Goal: Transaction & Acquisition: Book appointment/travel/reservation

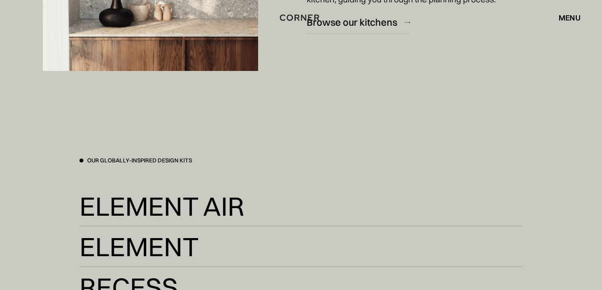
scroll to position [1666, 0]
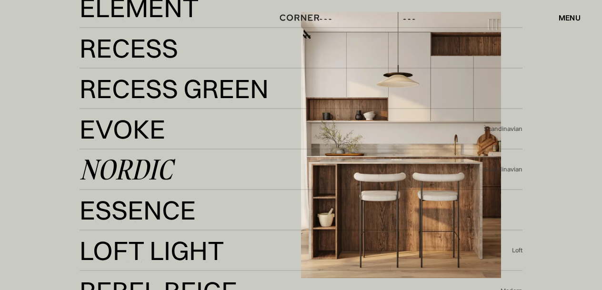
click at [519, 170] on div "Scandinavian" at bounding box center [503, 169] width 39 height 9
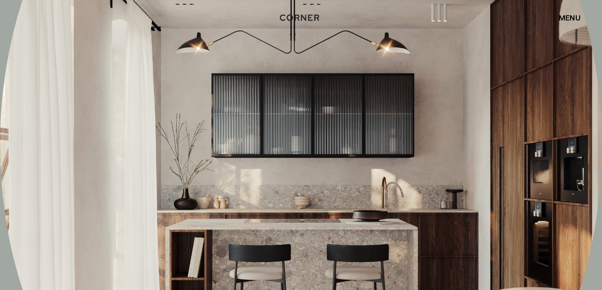
scroll to position [4567, 0]
click at [571, 18] on div "menu" at bounding box center [570, 18] width 22 height 8
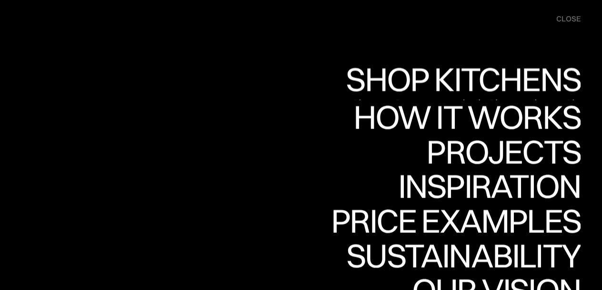
click at [523, 78] on link "Shop Kitchens Shop Kitchens" at bounding box center [461, 83] width 240 height 35
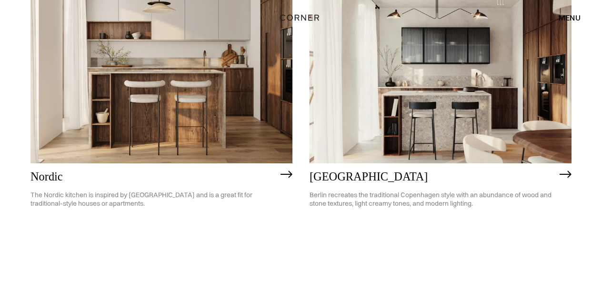
scroll to position [785, 0]
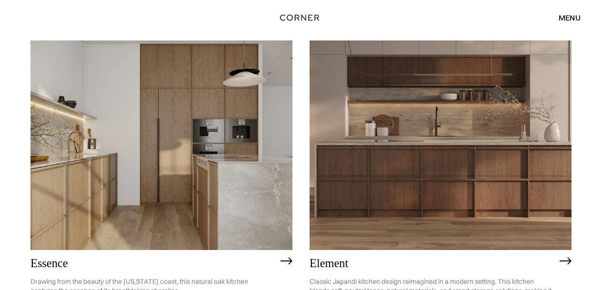
click at [510, 164] on img at bounding box center [441, 145] width 262 height 210
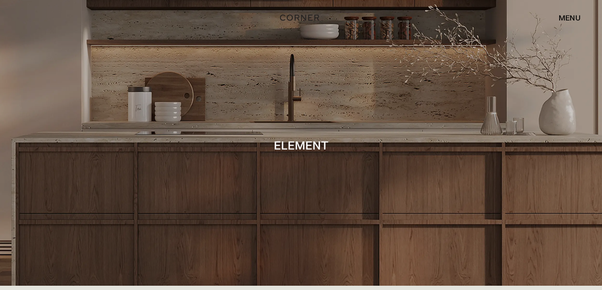
click at [357, 83] on div at bounding box center [301, 143] width 602 height 286
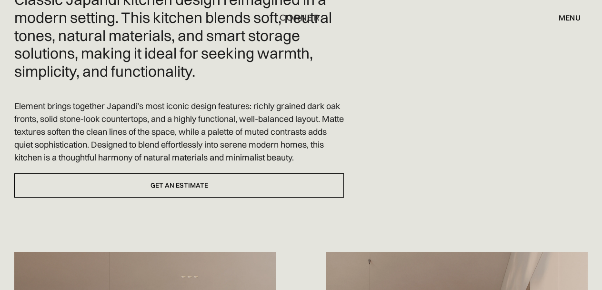
scroll to position [326, 0]
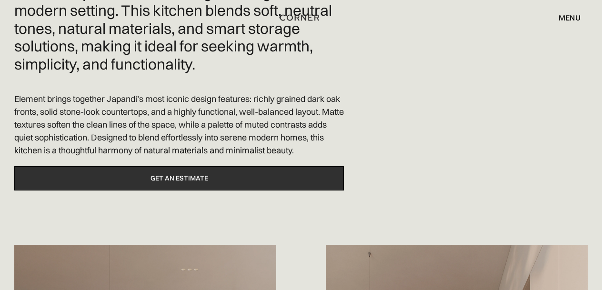
click at [275, 183] on link "Get an estimate" at bounding box center [179, 178] width 330 height 24
